Goal: Check status: Check status

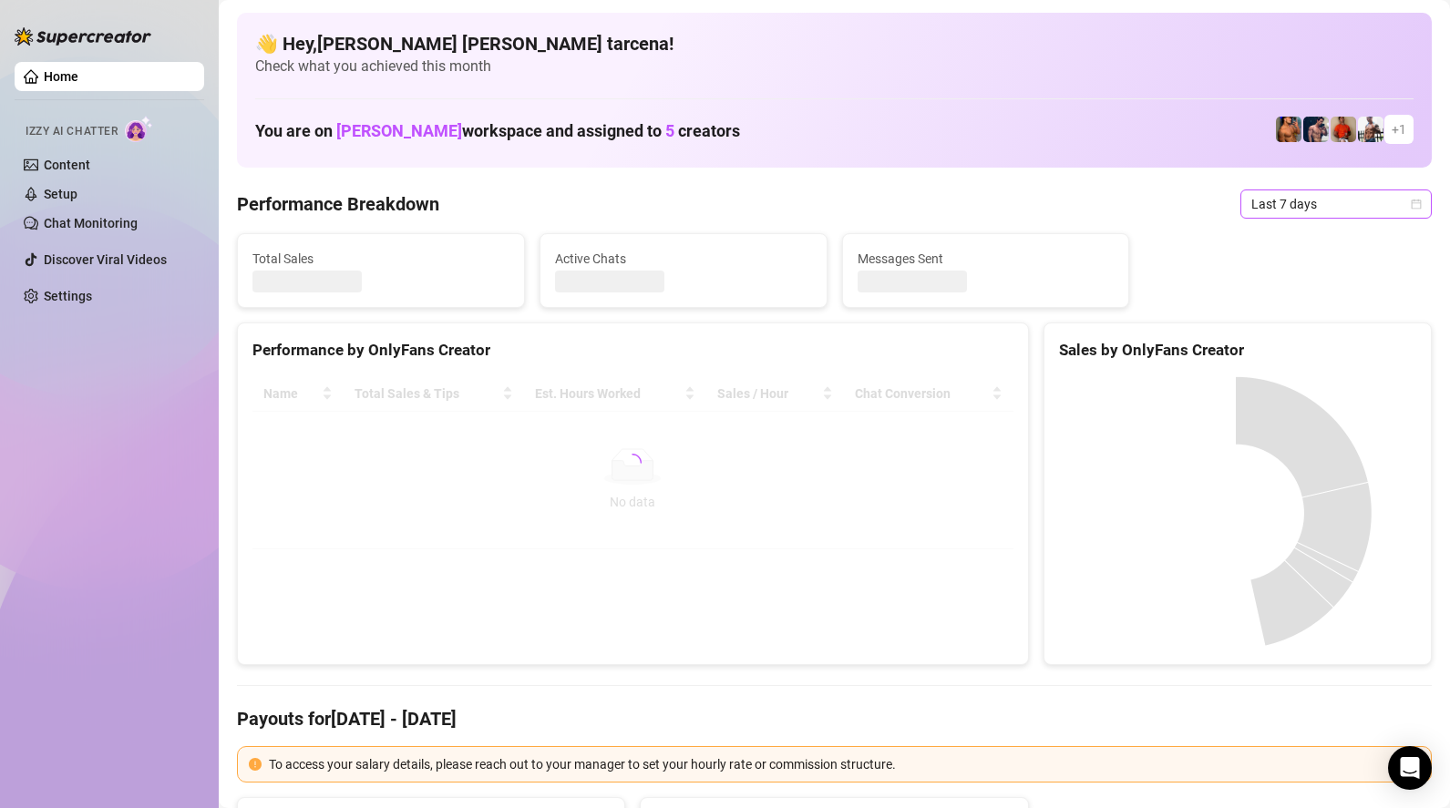
click at [1313, 199] on span "Last 7 days" at bounding box center [1335, 203] width 169 height 27
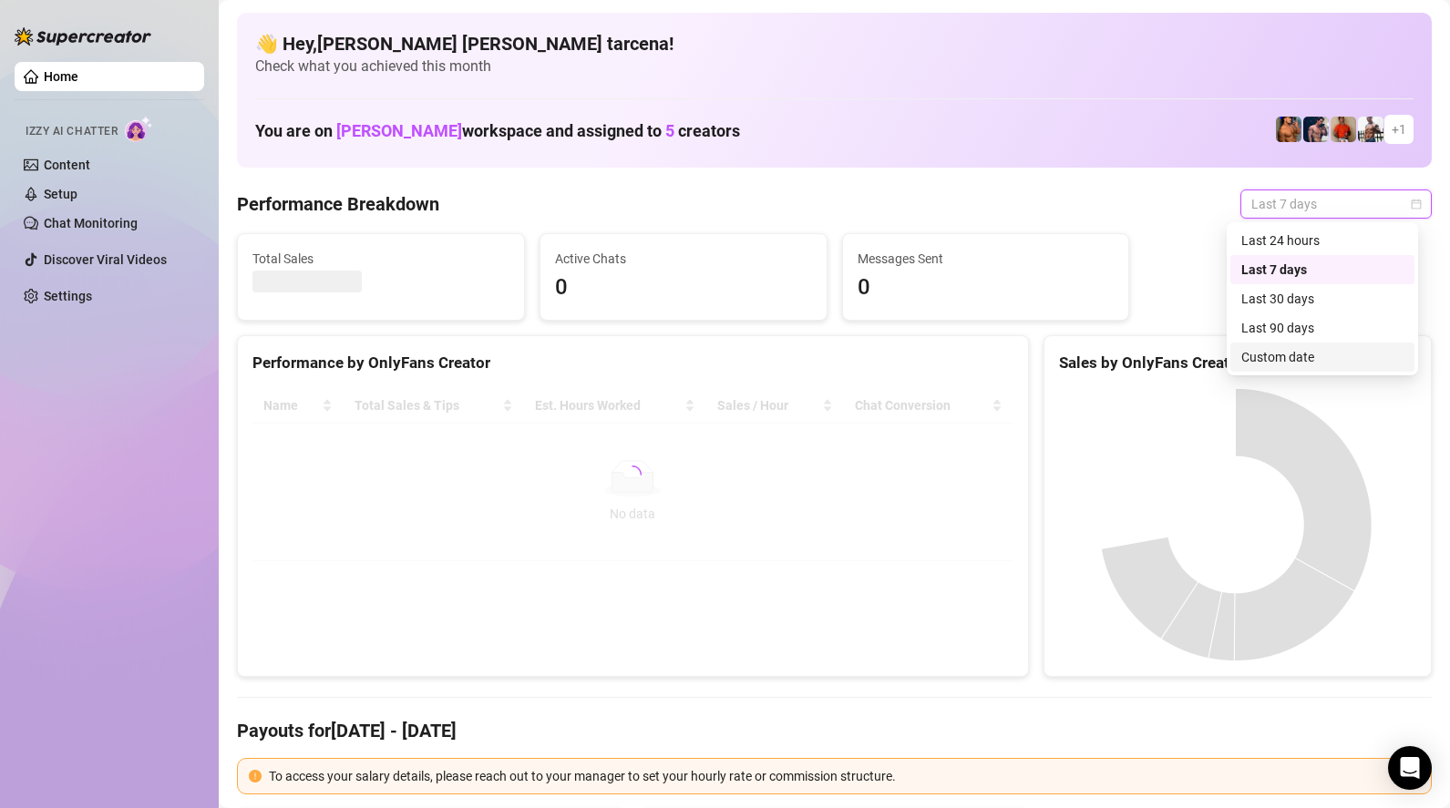
click at [1303, 352] on div "Custom date" at bounding box center [1322, 357] width 162 height 20
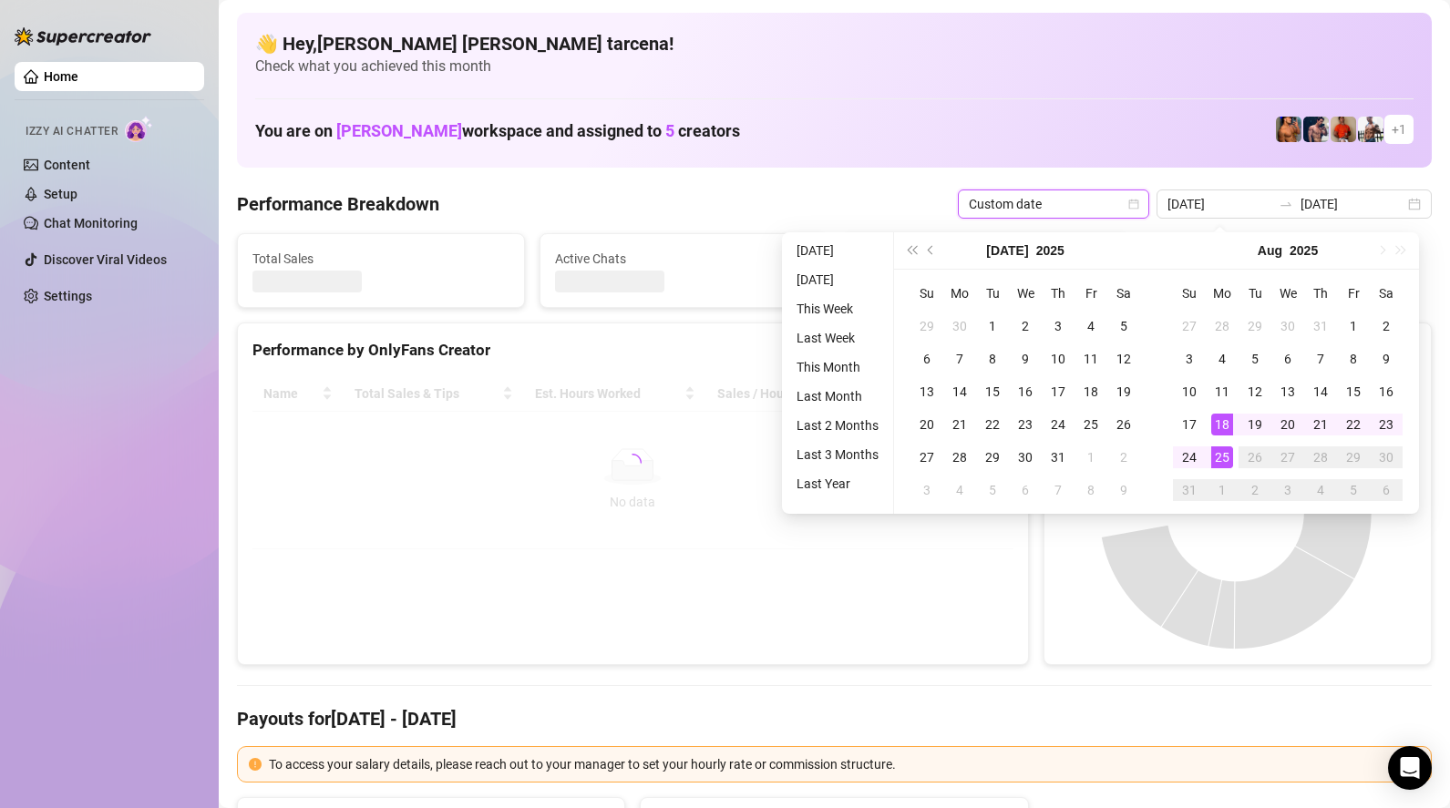
type input "[DATE]"
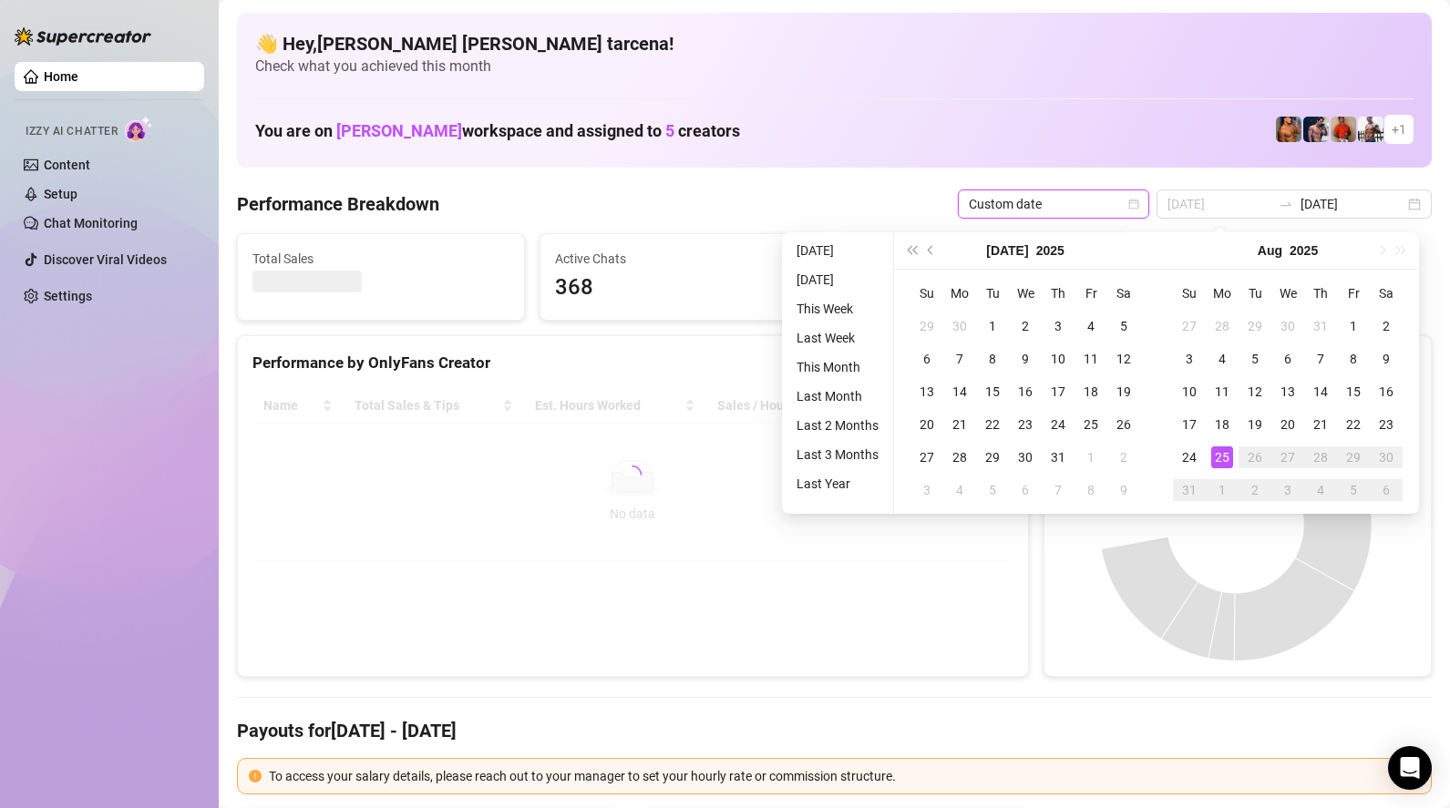
click at [1228, 459] on div "25" at bounding box center [1222, 457] width 22 height 22
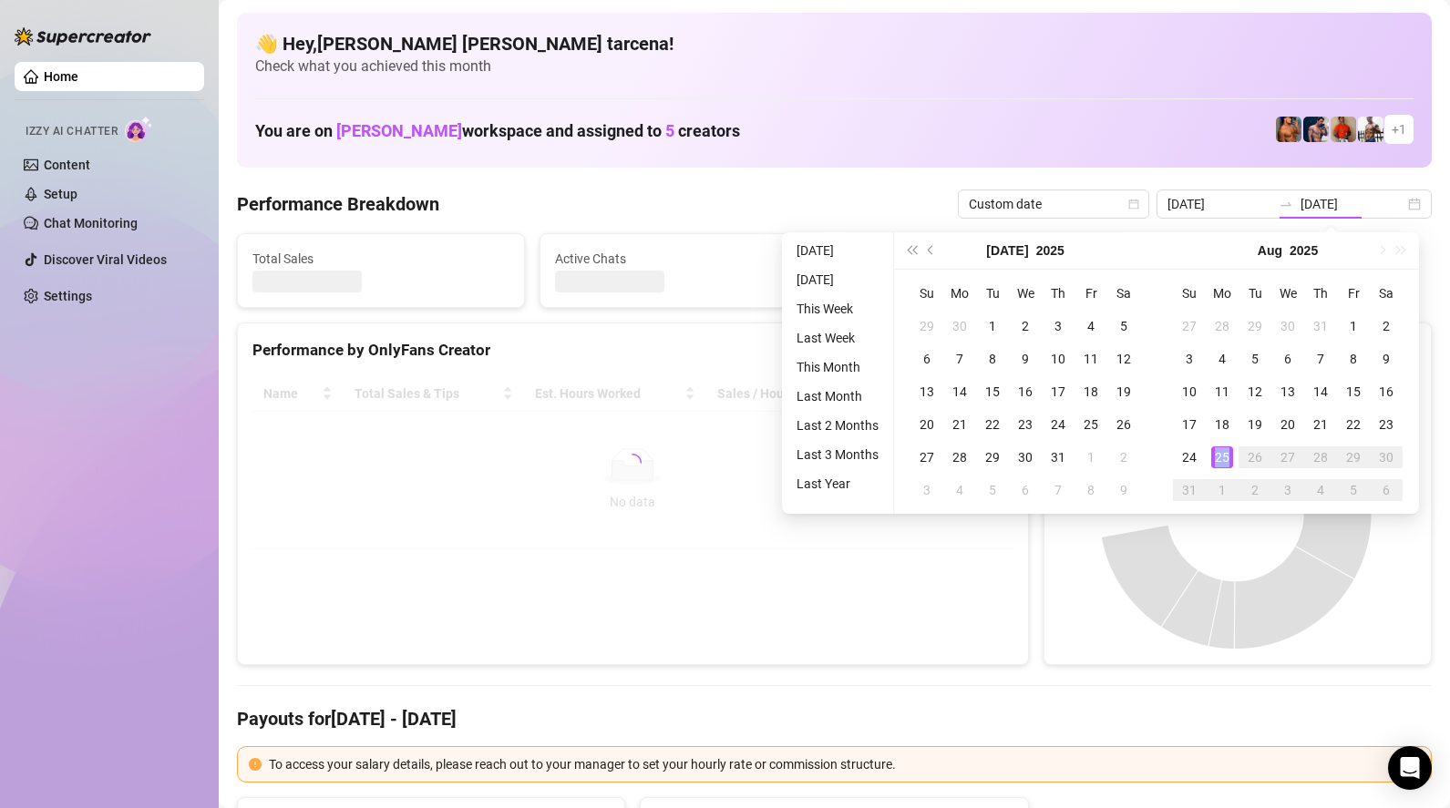
type input "[DATE]"
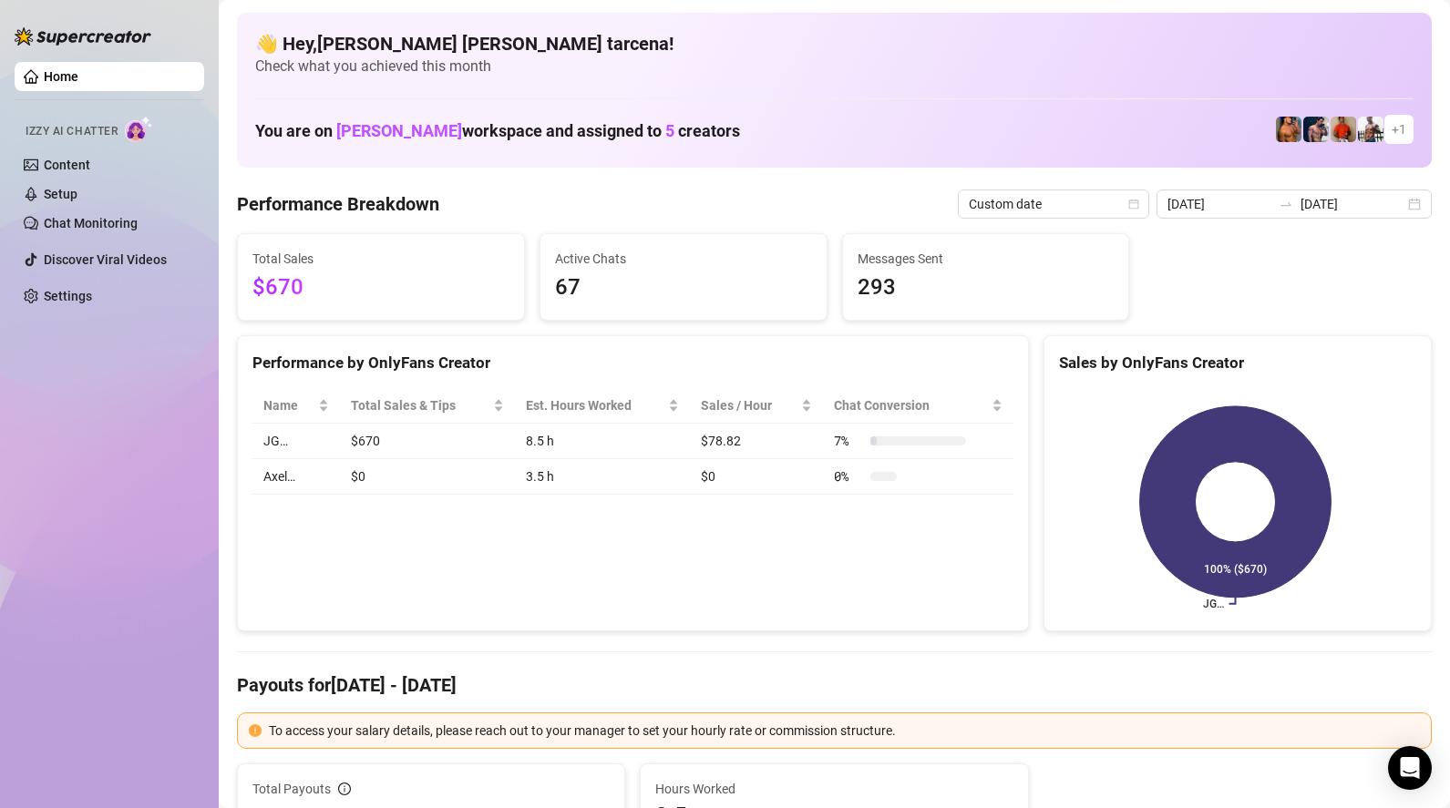
click at [81, 433] on div "Home Izzy AI Chatter Content Setup Chat Monitoring Discover Viral Videos Settin…" at bounding box center [110, 396] width 190 height 792
